Goal: Transaction & Acquisition: Purchase product/service

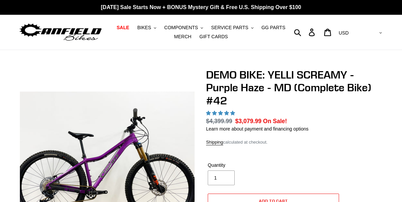
select select "highest-rating"
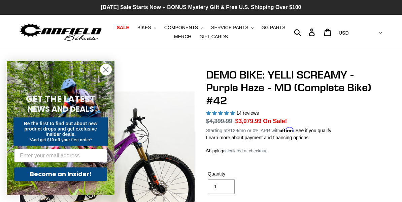
click at [116, 7] on p "[DATE] Sale Starts Now + BONUS Mystery Gift & Free U.S. Shipping Over $100" at bounding box center [201, 7] width 402 height 15
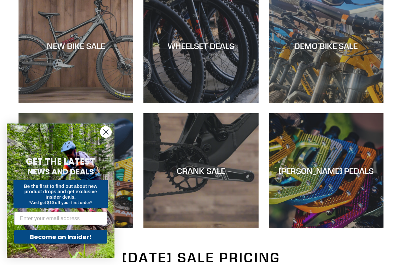
scroll to position [214, 0]
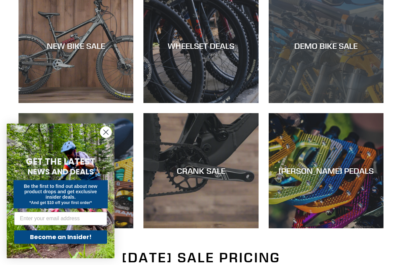
click at [321, 103] on div "DEMO BIKE SALE" at bounding box center [325, 103] width 115 height 0
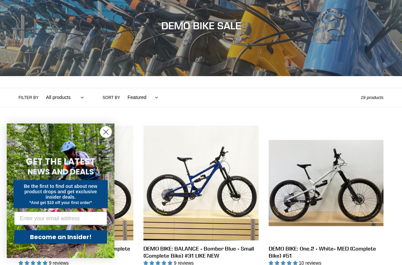
scroll to position [83, 0]
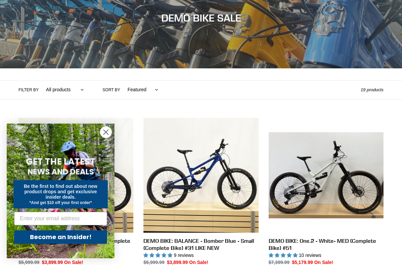
click at [103, 135] on circle "Close dialog" at bounding box center [105, 131] width 11 height 11
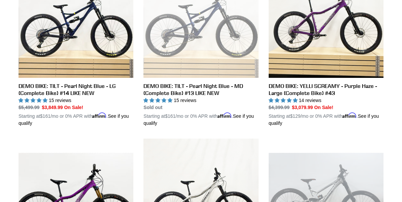
scroll to position [408, 0]
